Goal: Communication & Community: Answer question/provide support

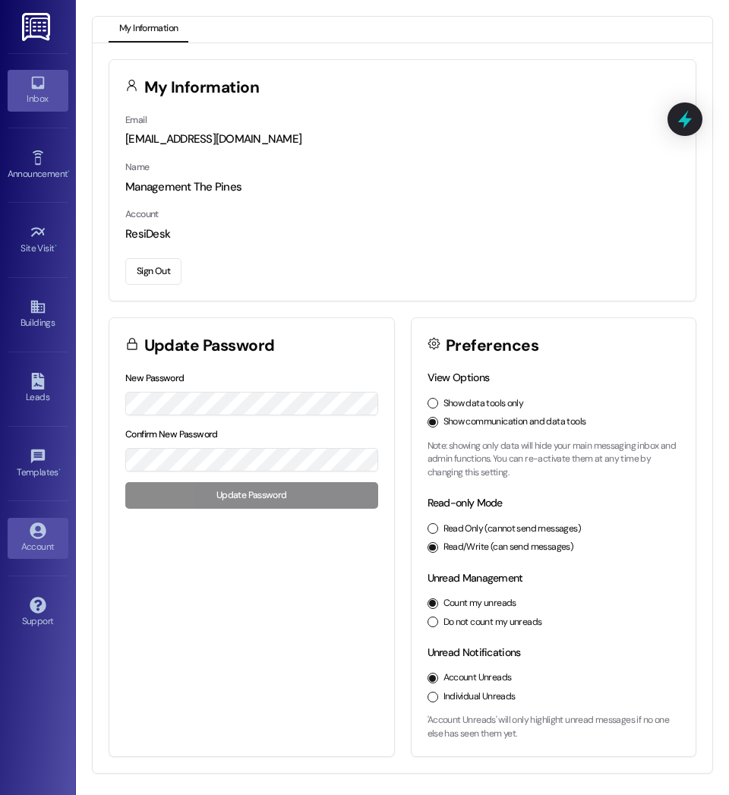
click at [40, 103] on div "Inbox" at bounding box center [38, 98] width 76 height 15
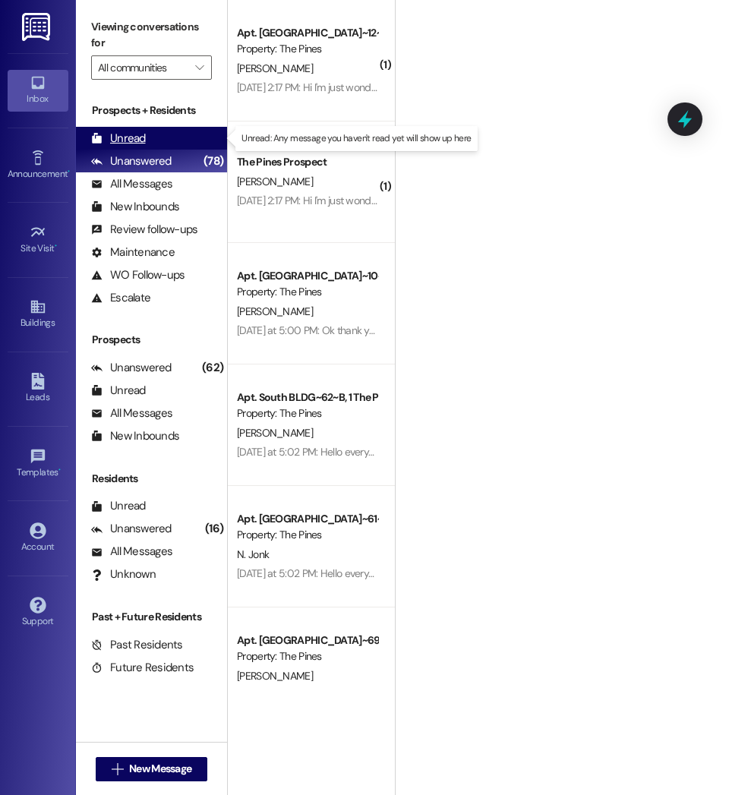
click at [128, 144] on div "Unread" at bounding box center [118, 139] width 55 height 16
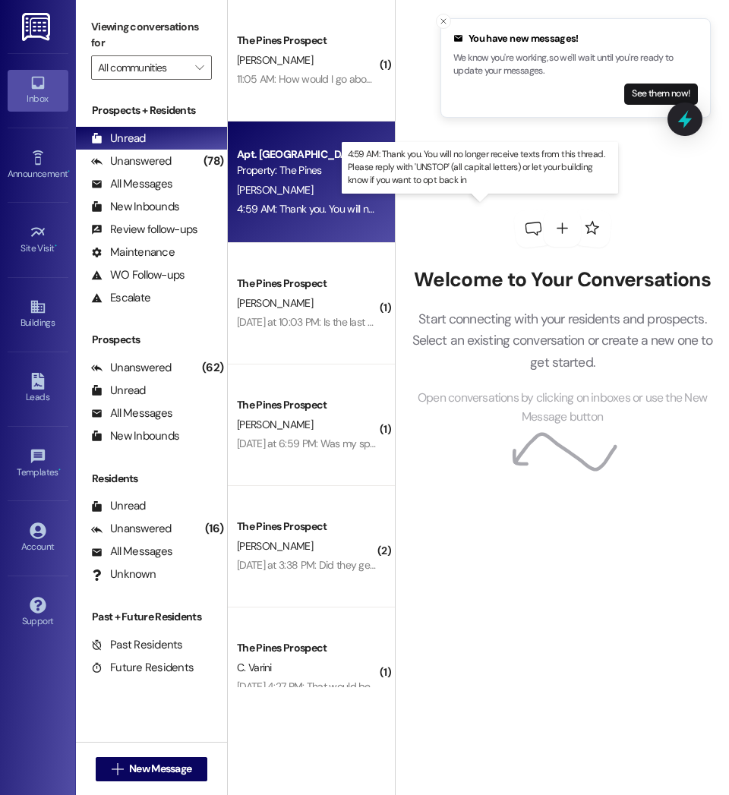
click at [325, 207] on div "4:59 AM: Thank you. You will no longer receive texts from this thread. Please r…" at bounding box center [598, 209] width 722 height 14
click at [288, 208] on div "4:59 AM: Thank you. You will no longer receive texts from this thread. Please r…" at bounding box center [598, 209] width 722 height 14
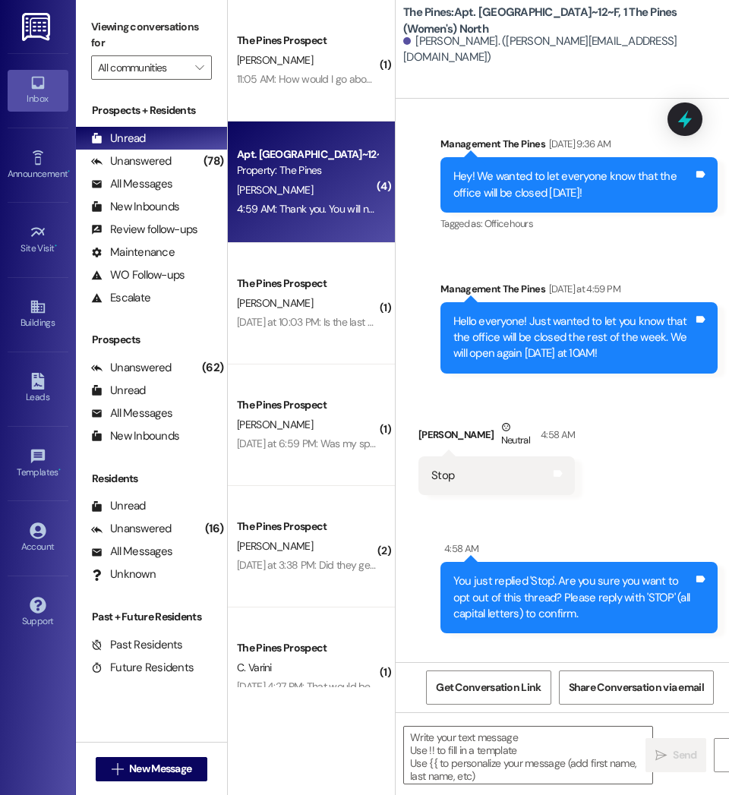
click at [440, 18] on b "The Pines: Apt. [GEOGRAPHIC_DATA]~12~F, 1 The Pines (Women's) North" at bounding box center [555, 21] width 304 height 33
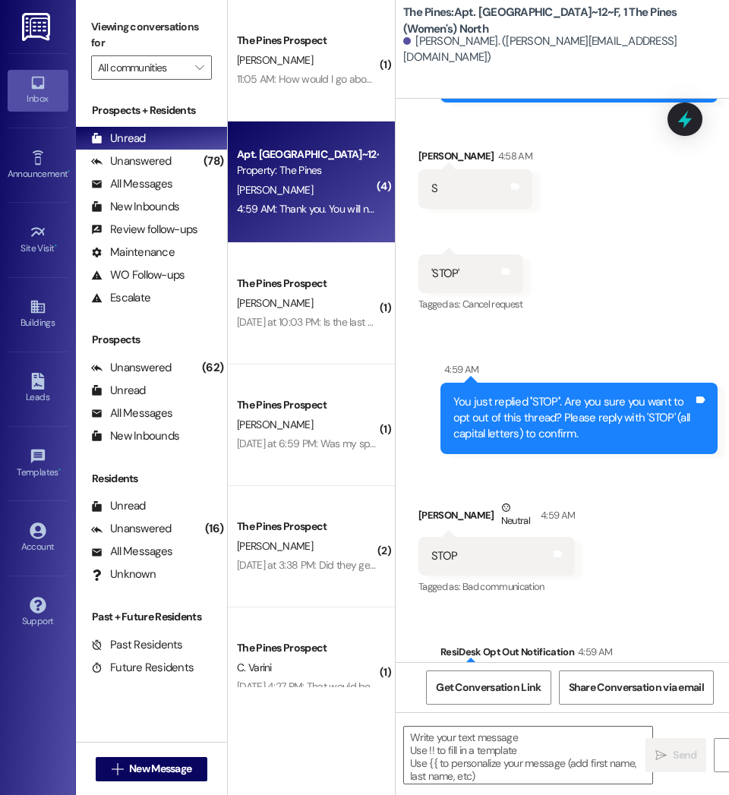
scroll to position [73337, 0]
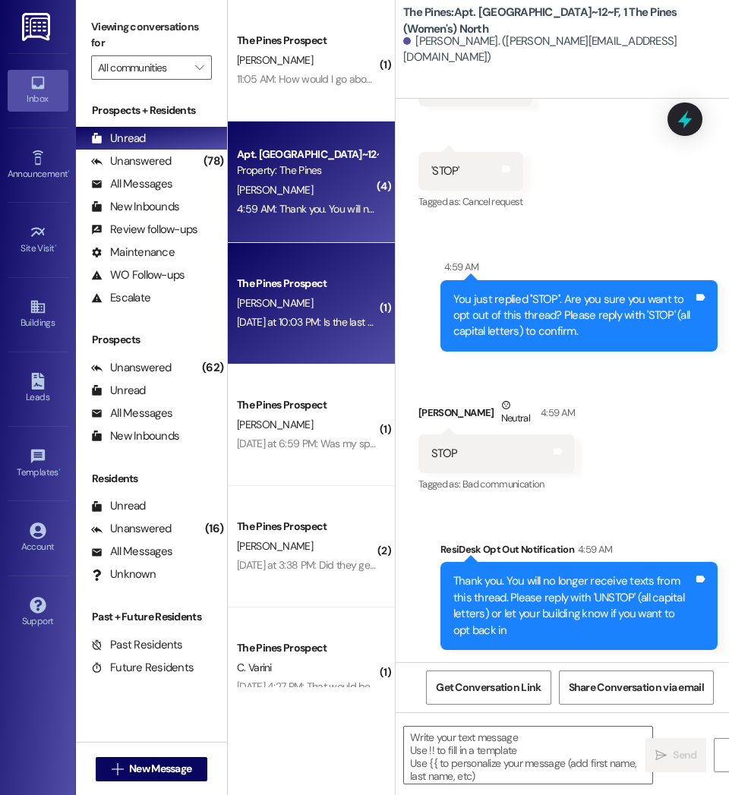
click at [321, 330] on div "[DATE] at 10:03 PM: Is the last spot available? I found someone to take my leas…" at bounding box center [307, 322] width 144 height 19
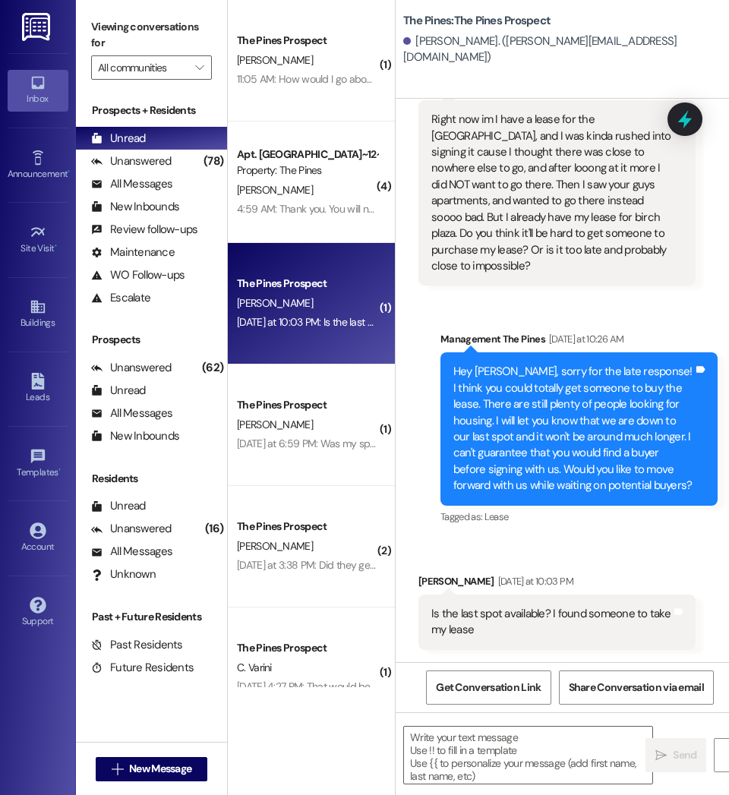
scroll to position [588, 0]
